Goal: Find specific page/section: Find specific page/section

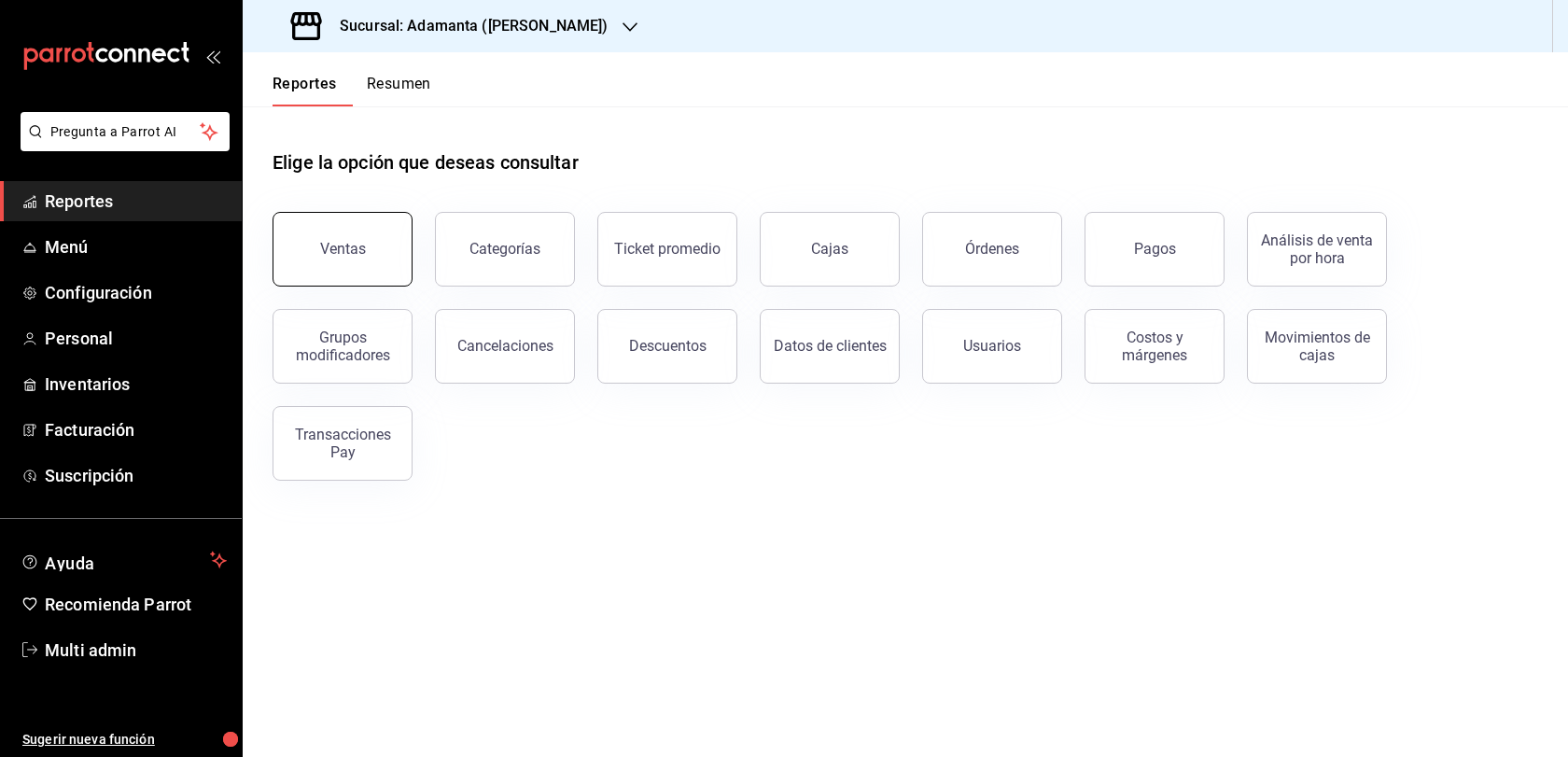
click at [298, 271] on button "Ventas" at bounding box center [342, 249] width 140 height 74
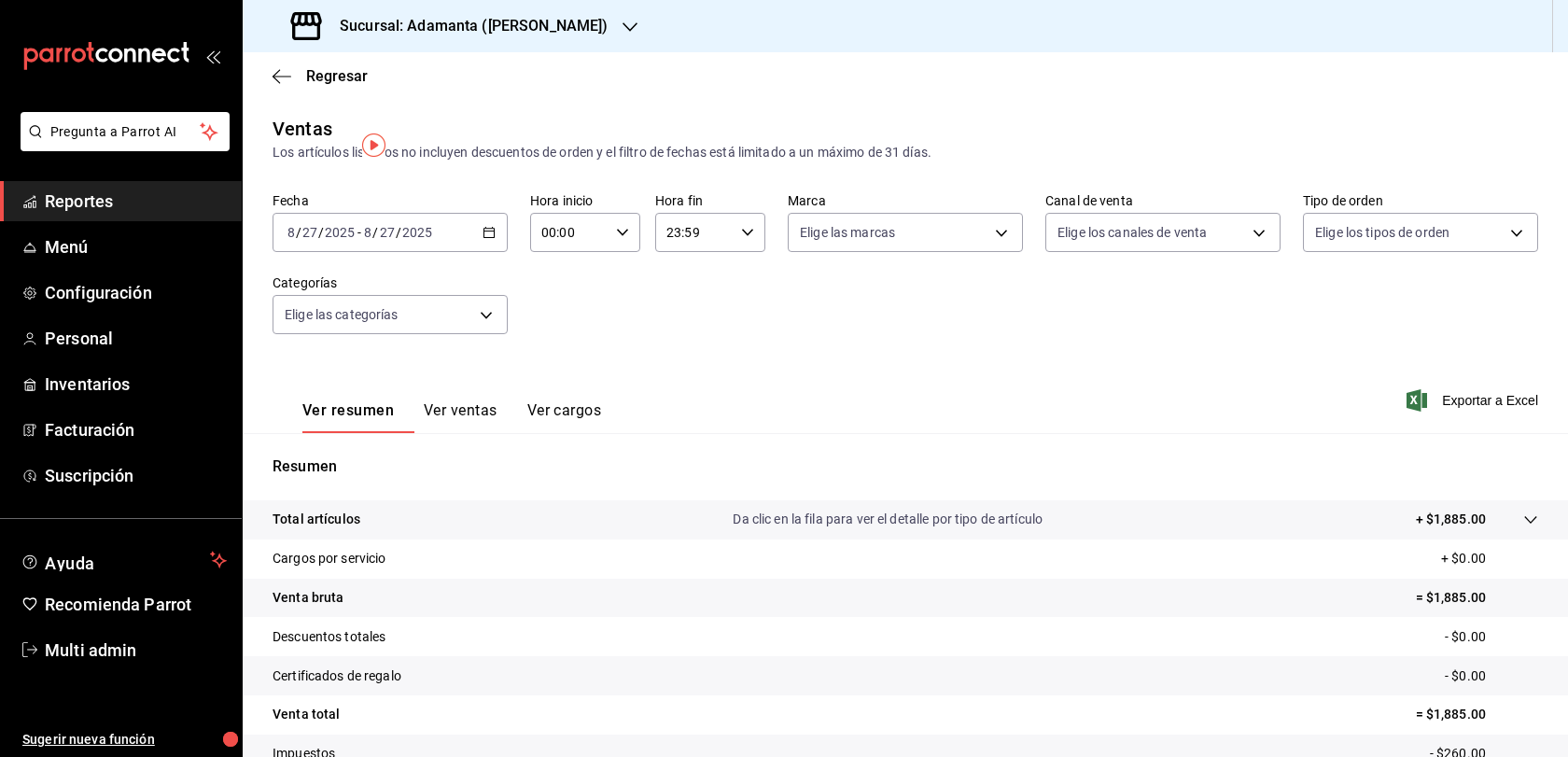
scroll to position [199, 0]
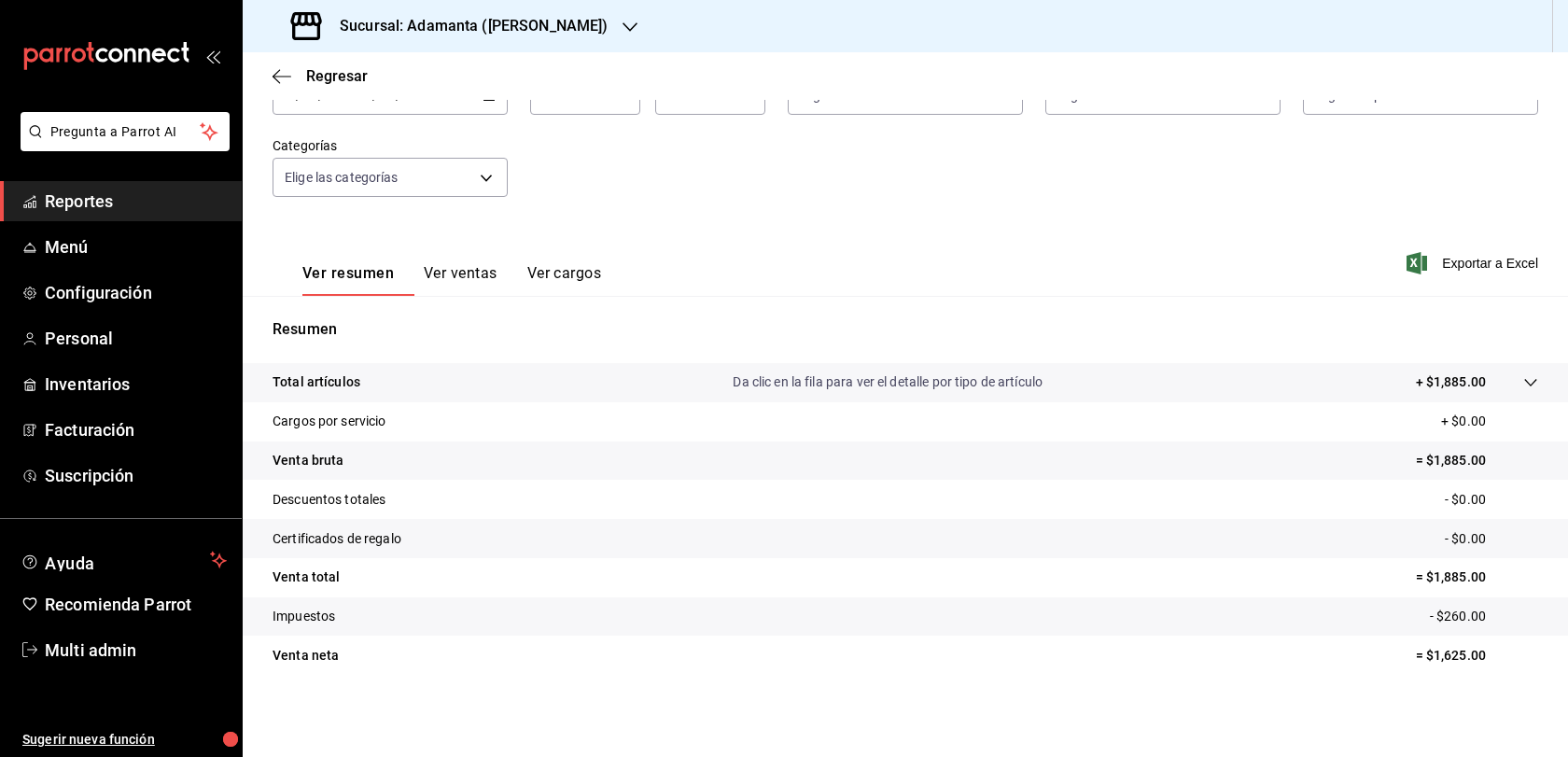
click at [490, 264] on button "Ver ventas" at bounding box center [460, 280] width 73 height 32
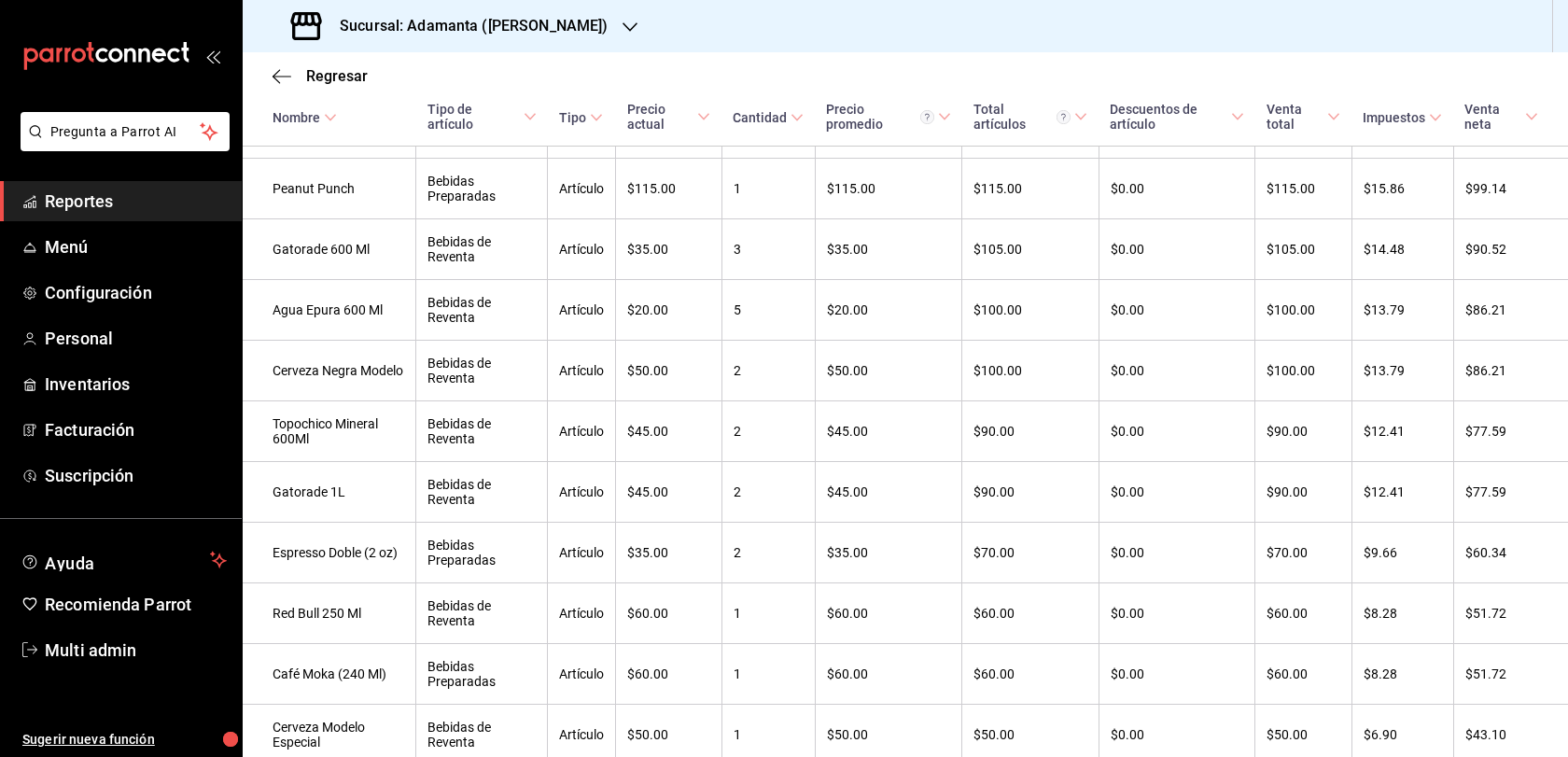
scroll to position [552, 0]
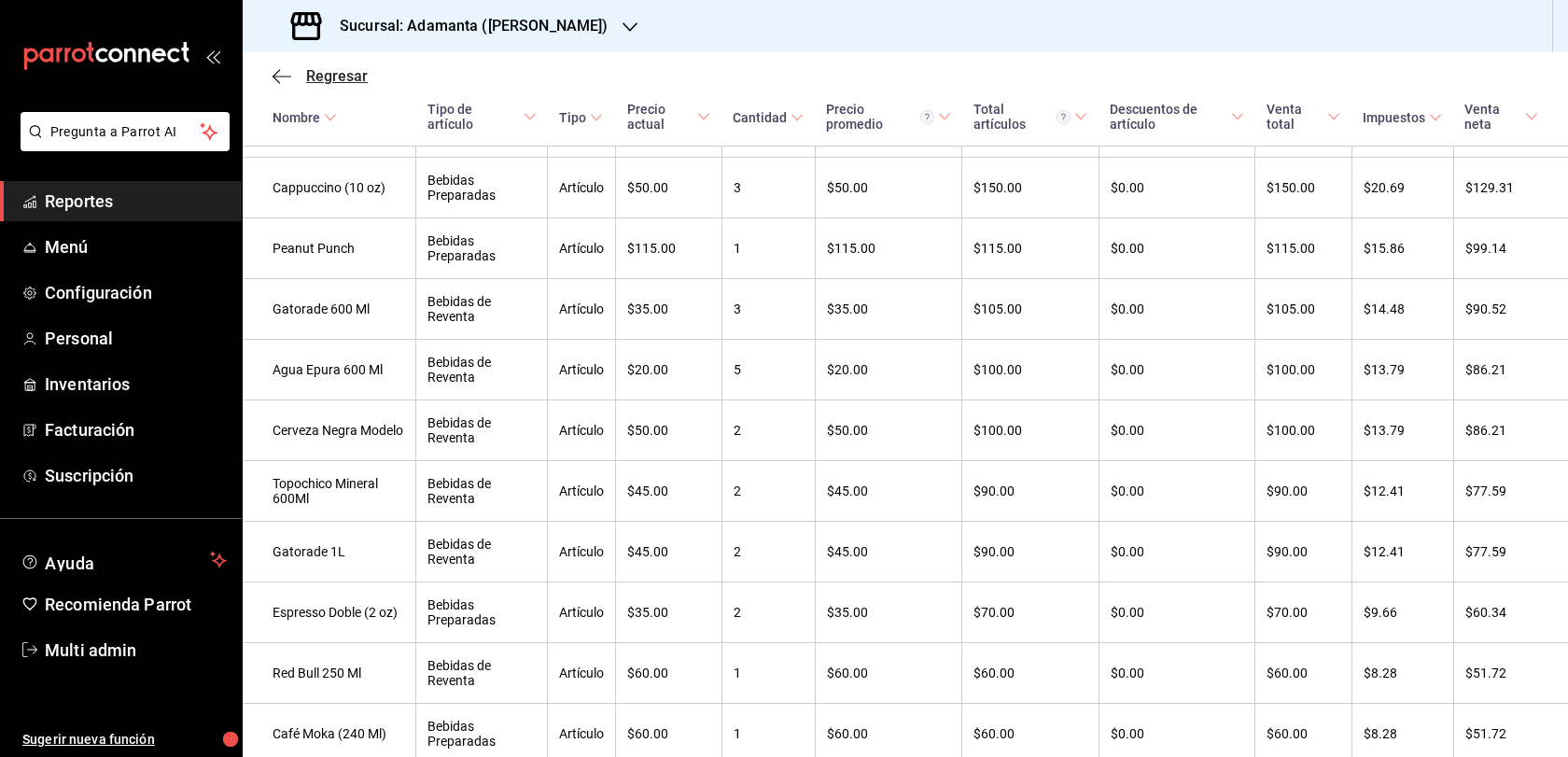
click at [338, 85] on span "Regresar" at bounding box center [337, 76] width 61 height 18
